Goal: Information Seeking & Learning: Check status

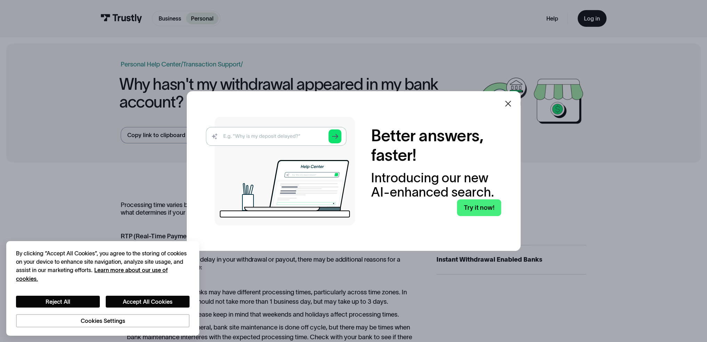
click at [508, 105] on icon at bounding box center [508, 103] width 8 height 8
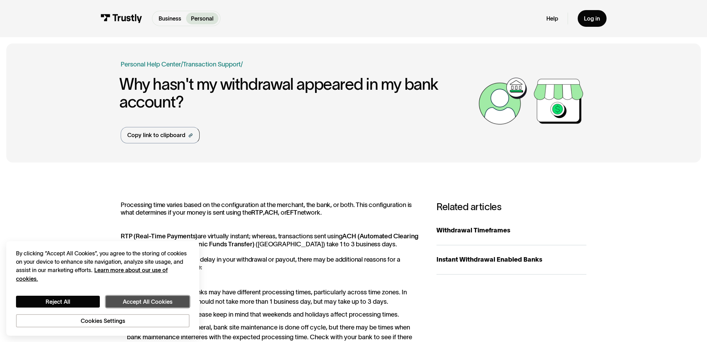
click at [169, 297] on button "Accept All Cookies" at bounding box center [148, 302] width 84 height 12
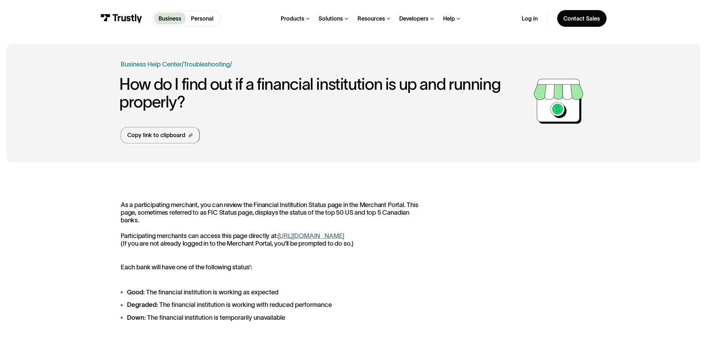
drag, startPoint x: 433, startPoint y: 238, endPoint x: 446, endPoint y: 167, distance: 72.5
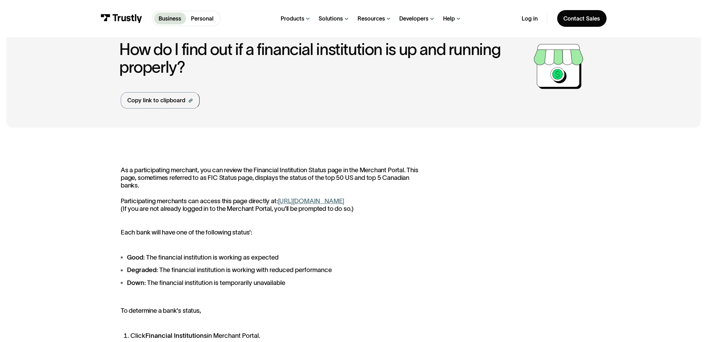
scroll to position [70, 0]
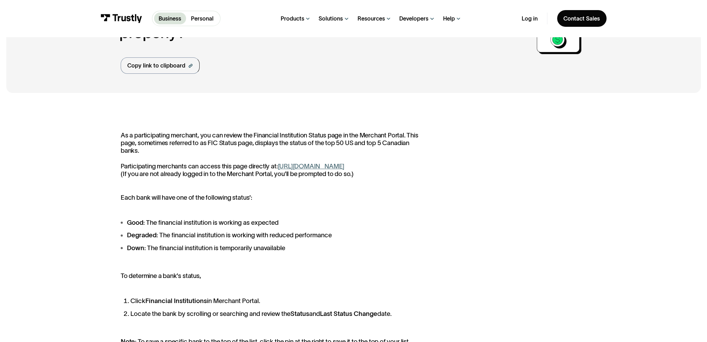
click at [344, 164] on link "[URL][DOMAIN_NAME]" at bounding box center [311, 165] width 67 height 7
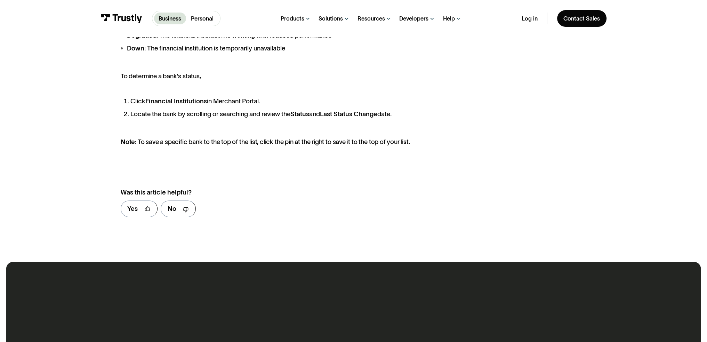
scroll to position [278, 0]
